Goal: Information Seeking & Learning: Learn about a topic

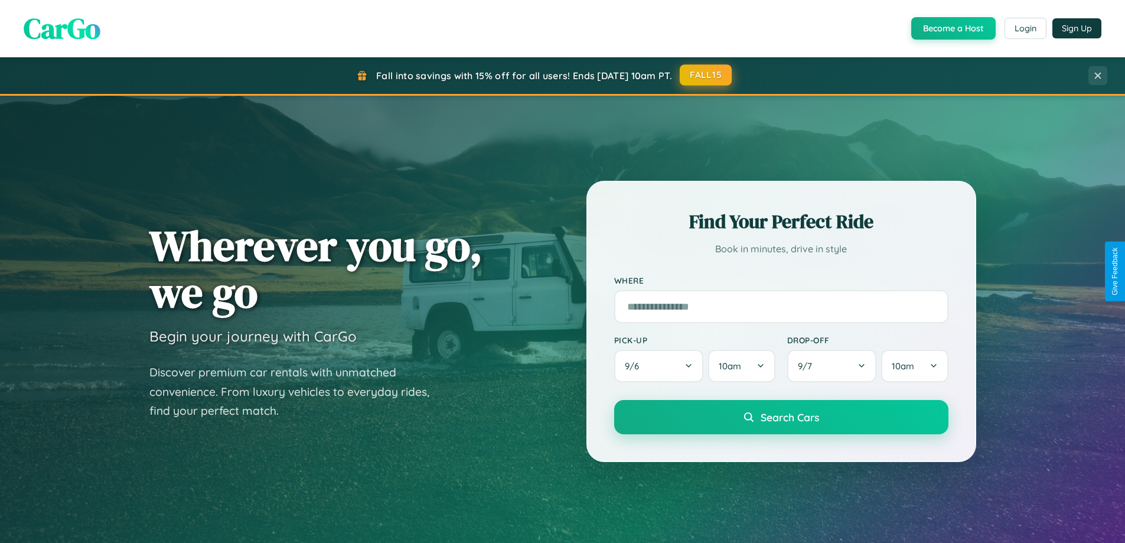
click at [707, 75] on button "FALL15" at bounding box center [706, 74] width 52 height 21
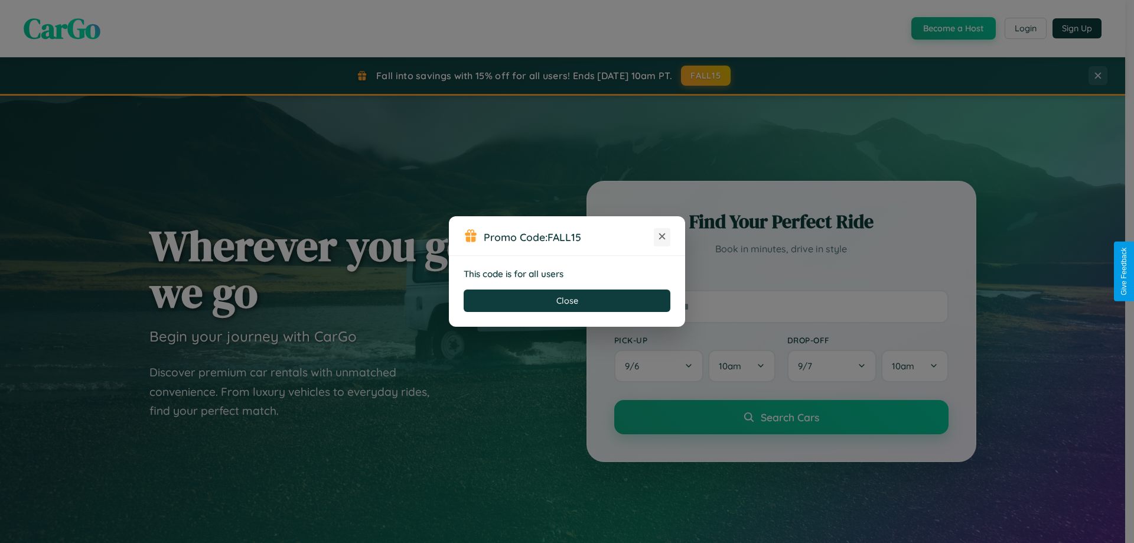
click at [662, 237] on icon at bounding box center [662, 236] width 12 height 12
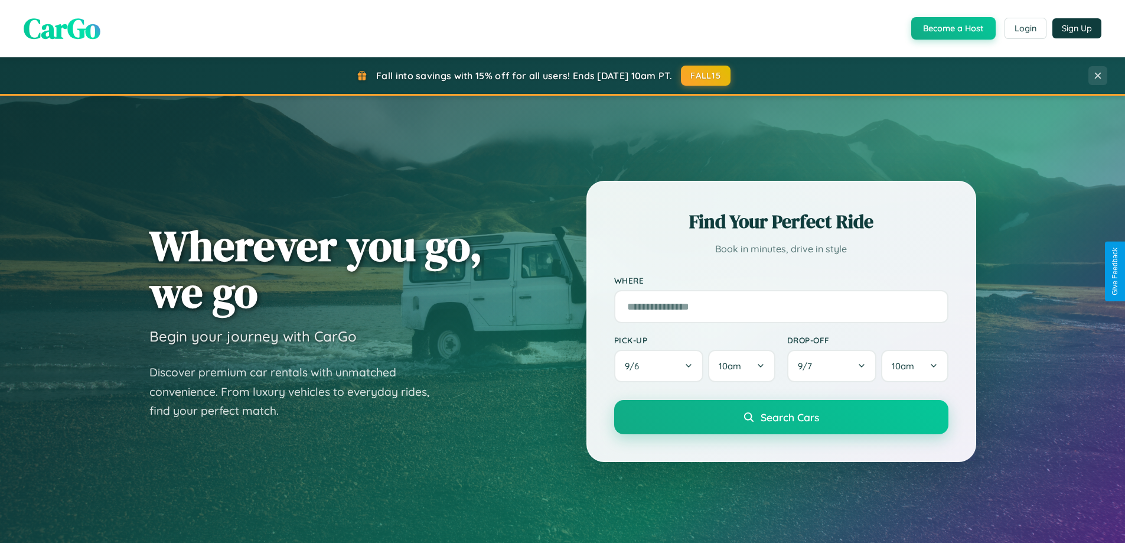
scroll to position [2273, 0]
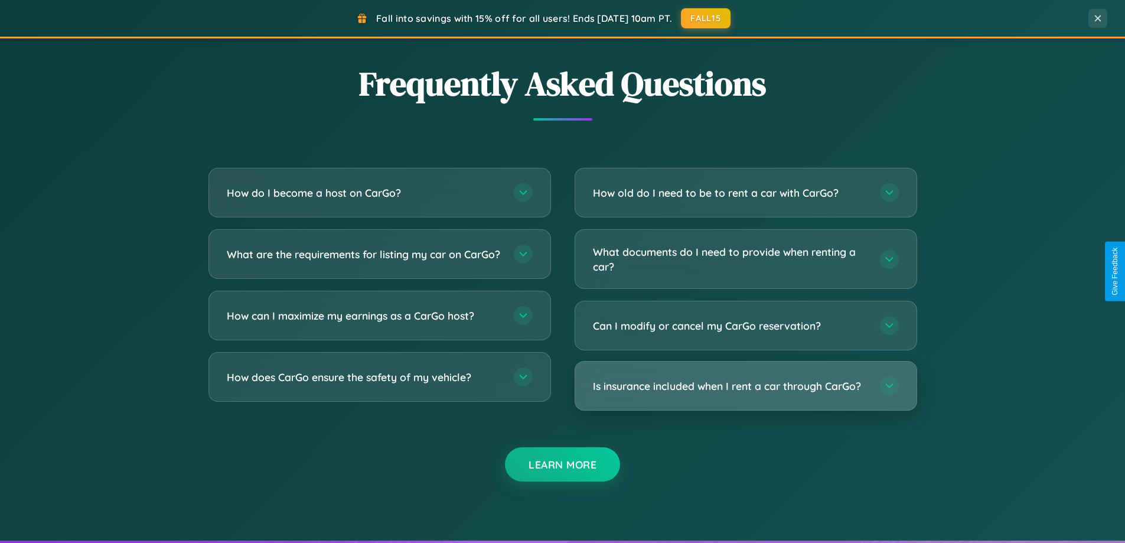
click at [746, 386] on h3 "Is insurance included when I rent a car through CarGo?" at bounding box center [730, 386] width 275 height 15
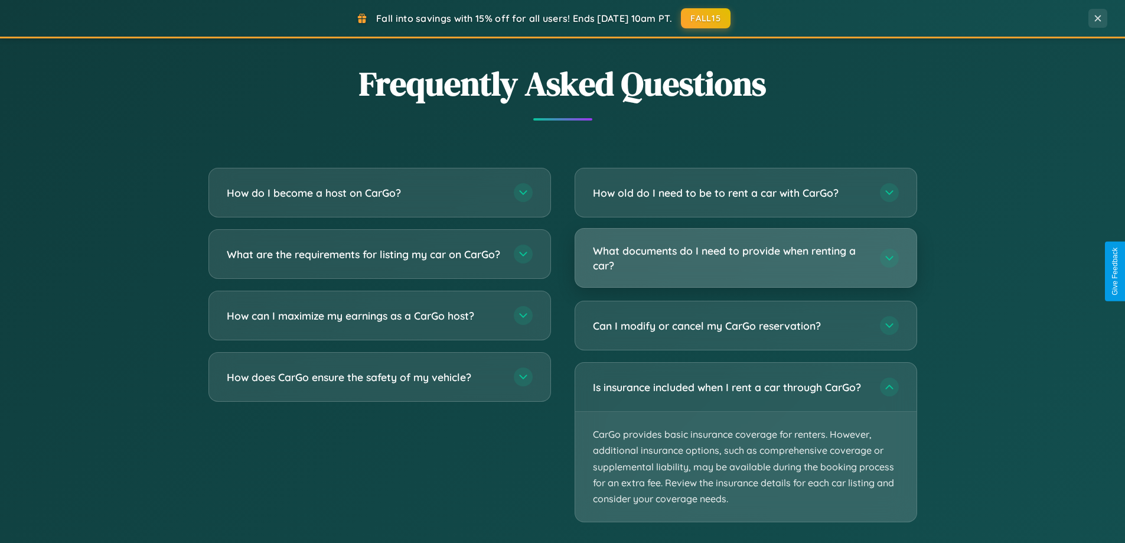
click at [746, 258] on h3 "What documents do I need to provide when renting a car?" at bounding box center [730, 257] width 275 height 29
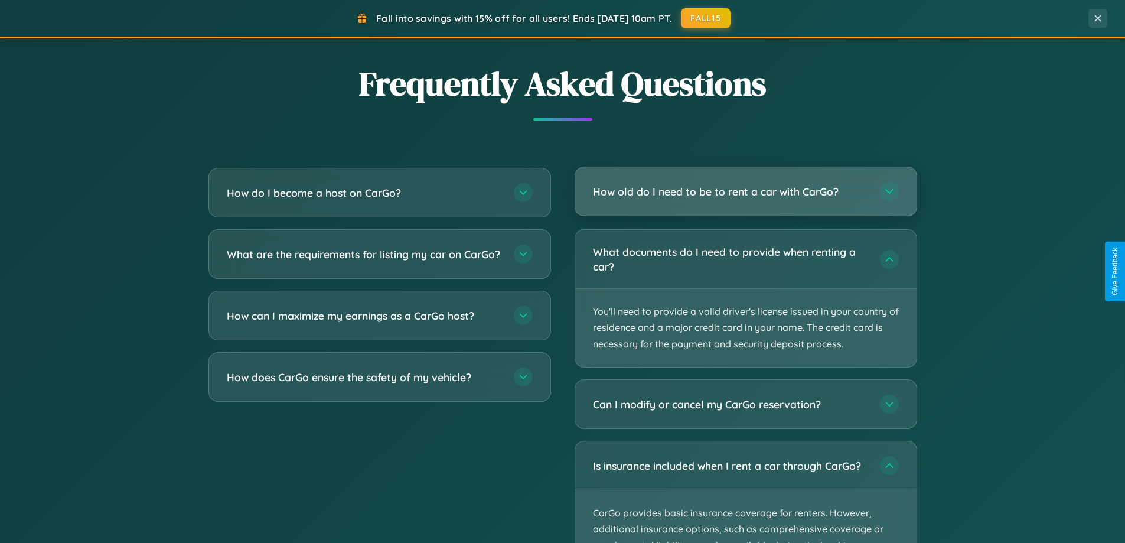
click at [746, 192] on h3 "How old do I need to be to rent a car with CarGo?" at bounding box center [730, 191] width 275 height 15
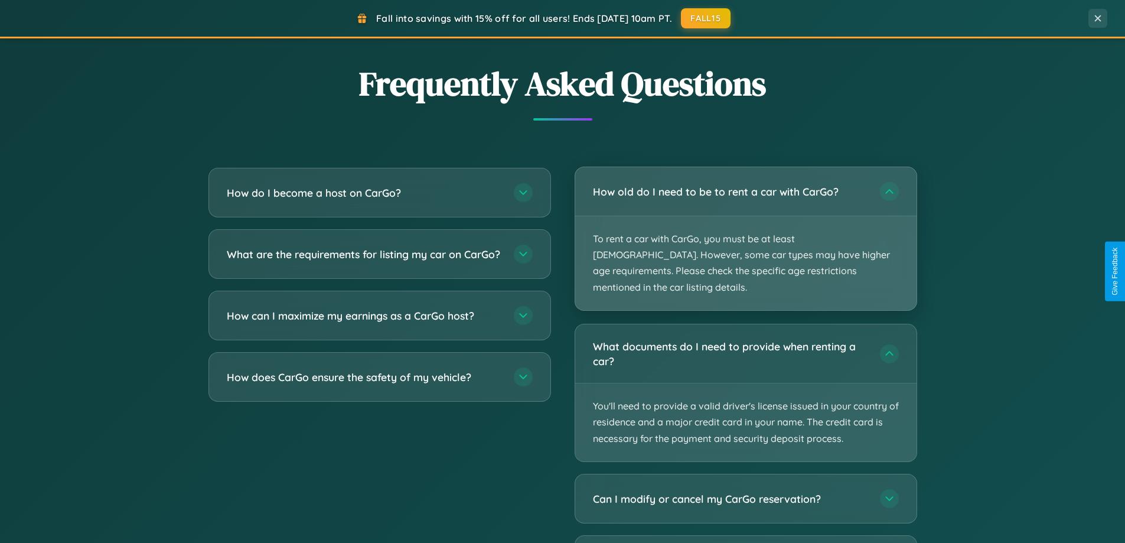
click at [746, 230] on p "To rent a car with CarGo, you must be at least [DEMOGRAPHIC_DATA]. However, som…" at bounding box center [745, 263] width 341 height 94
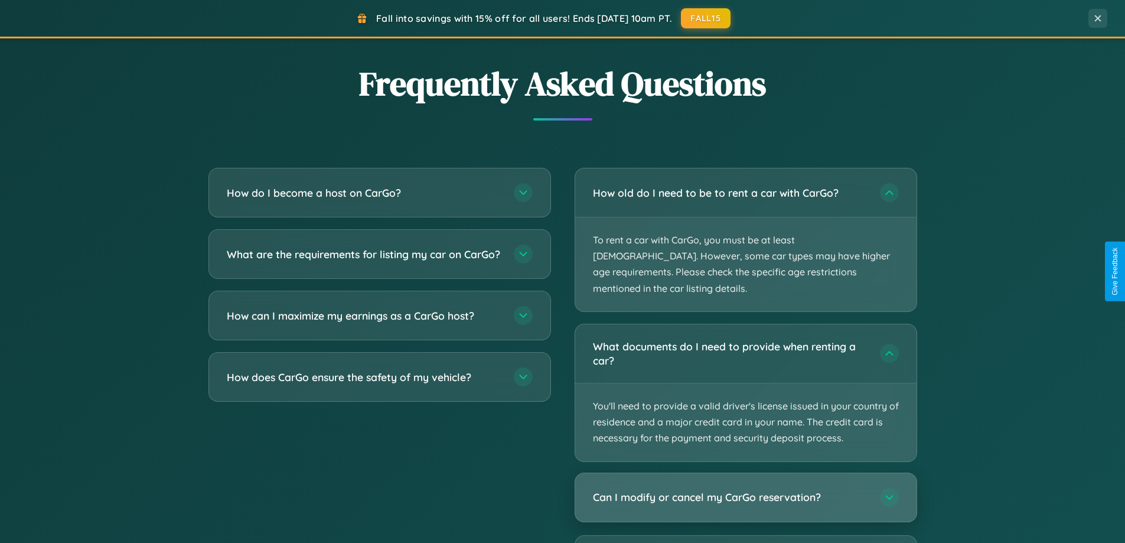
click at [746, 490] on h3 "Can I modify or cancel my CarGo reservation?" at bounding box center [730, 497] width 275 height 15
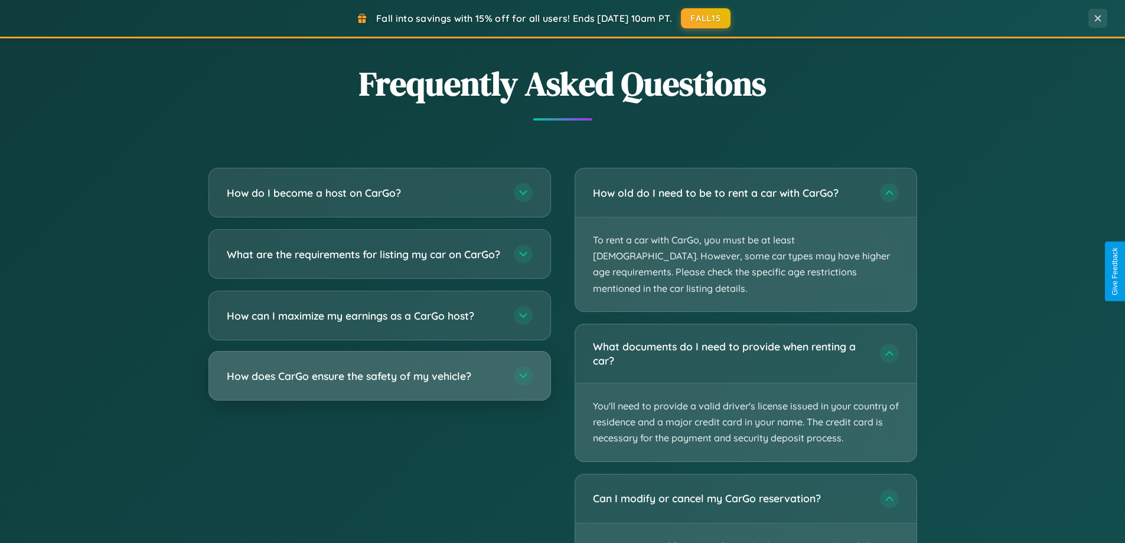
click at [379, 383] on h3 "How does CarGo ensure the safety of my vehicle?" at bounding box center [364, 376] width 275 height 15
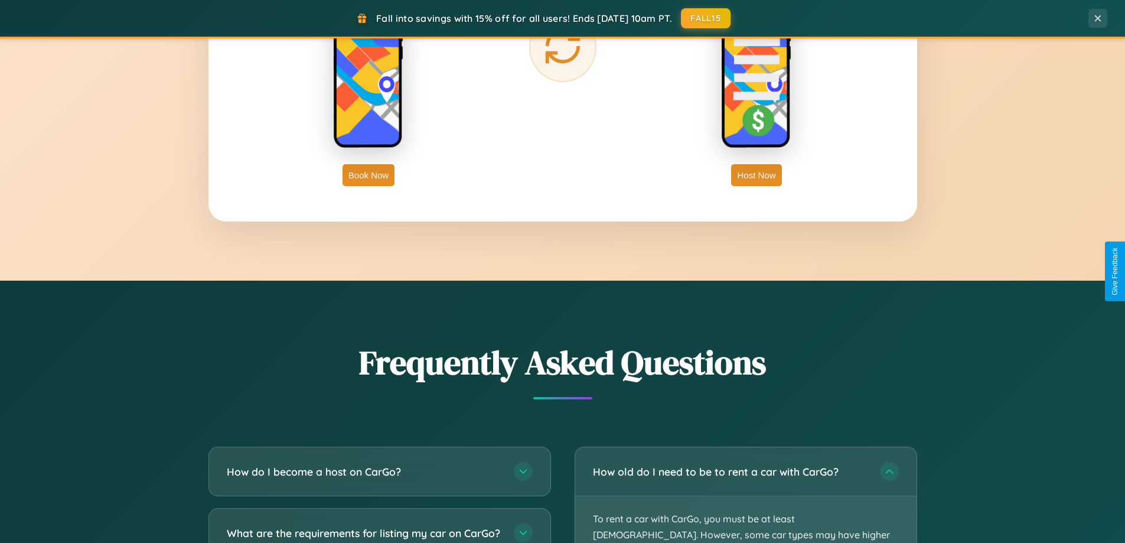
scroll to position [1898, 0]
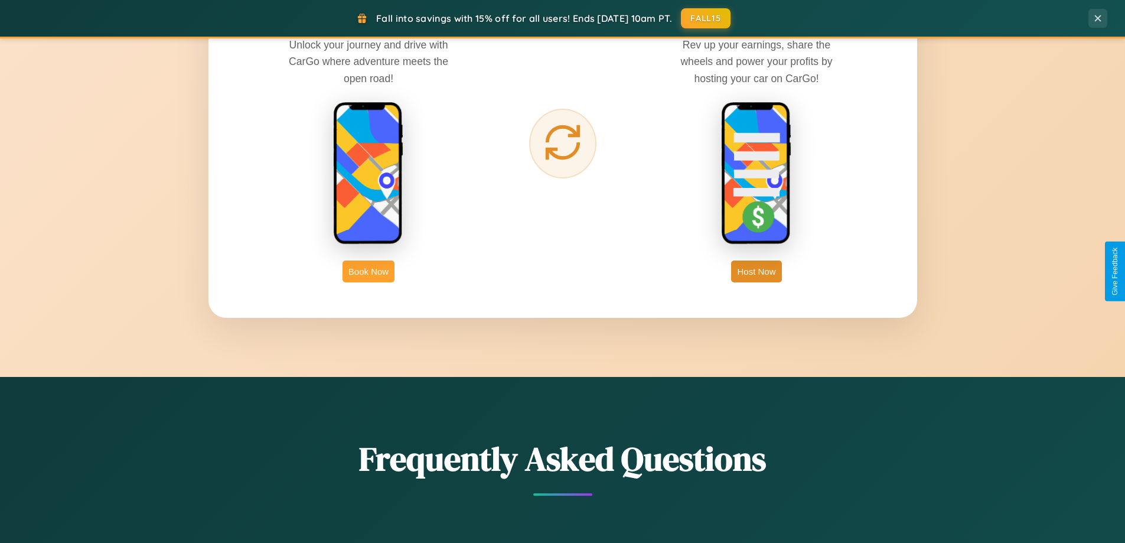
click at [369, 271] on button "Book Now" at bounding box center [369, 272] width 52 height 22
